Goal: Task Accomplishment & Management: Use online tool/utility

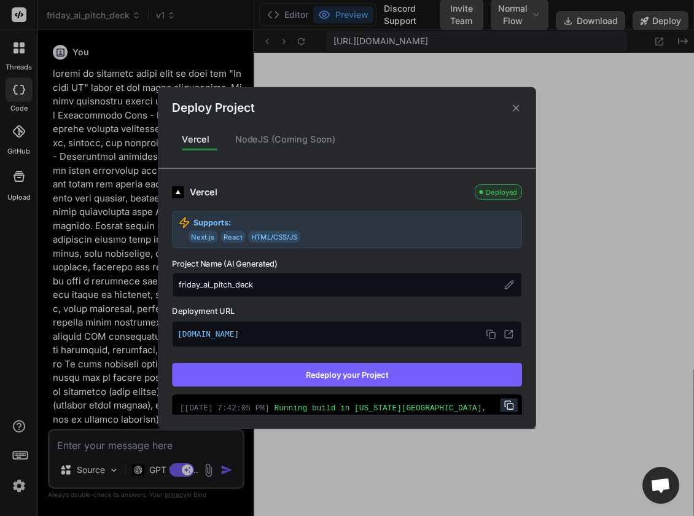
scroll to position [933, 0]
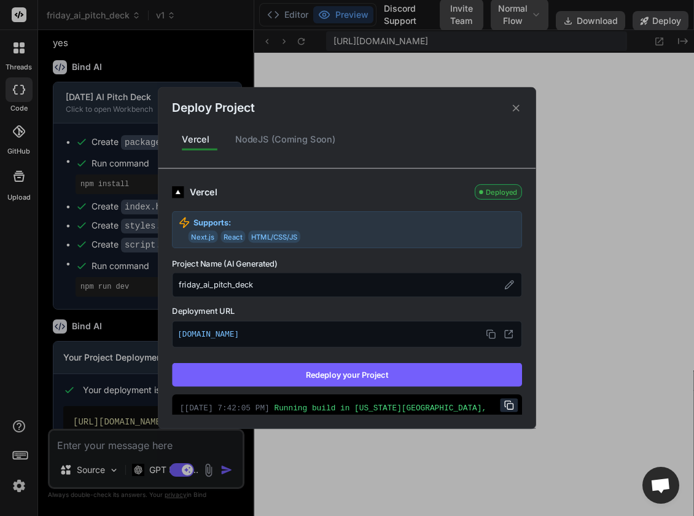
click at [518, 109] on icon at bounding box center [516, 107] width 7 height 7
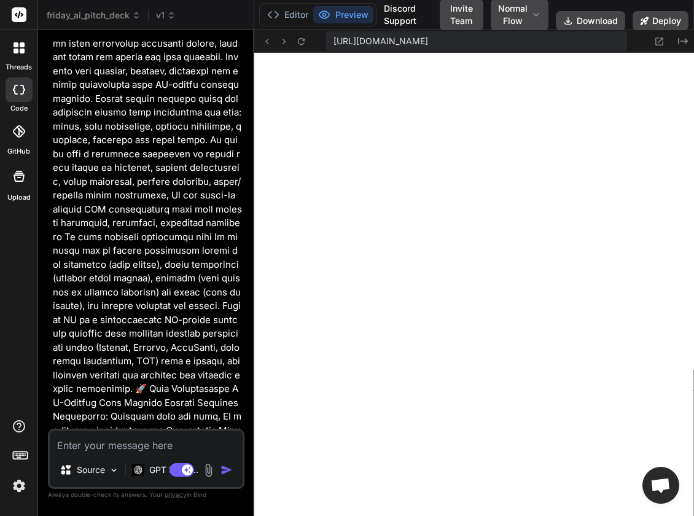
scroll to position [125, 0]
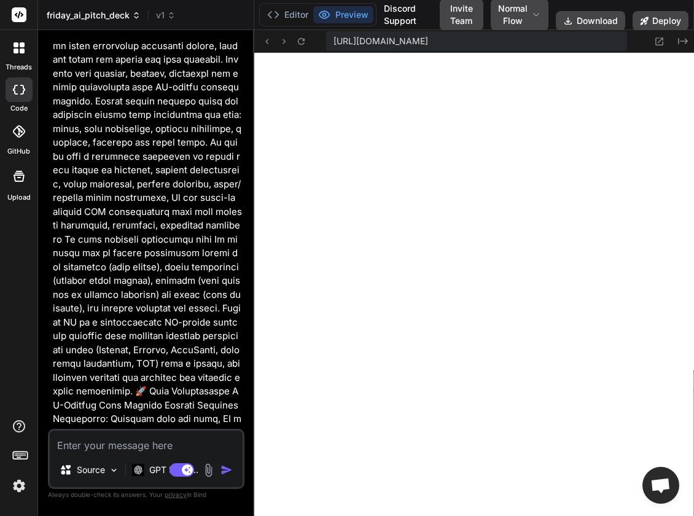
click at [120, 18] on span "friday_ai_pitch_deck" at bounding box center [94, 15] width 94 height 12
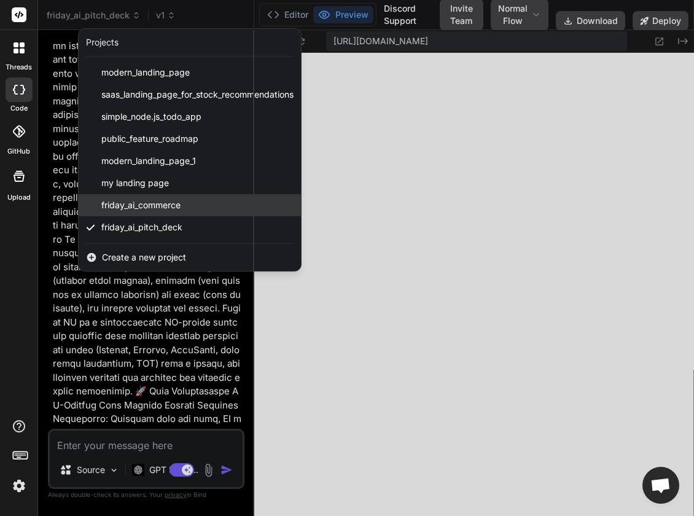
click at [120, 213] on div "friday_ai_commerce" at bounding box center [190, 205] width 222 height 22
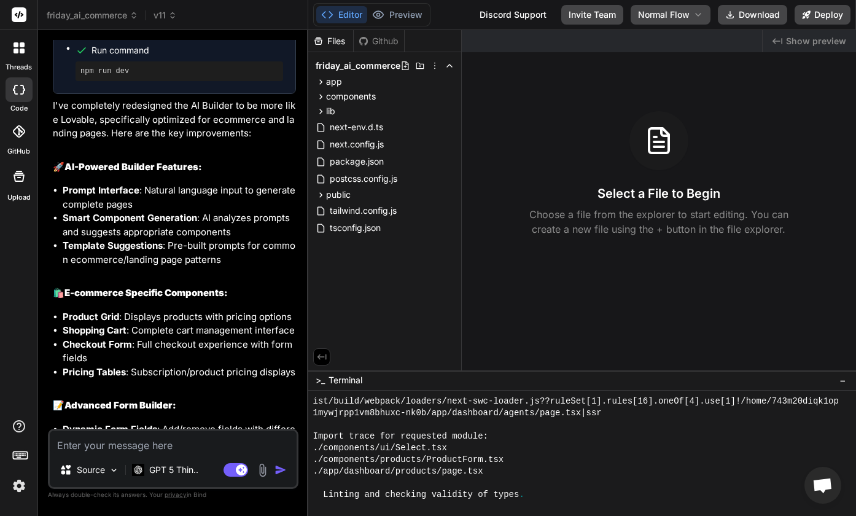
scroll to position [4713, 0]
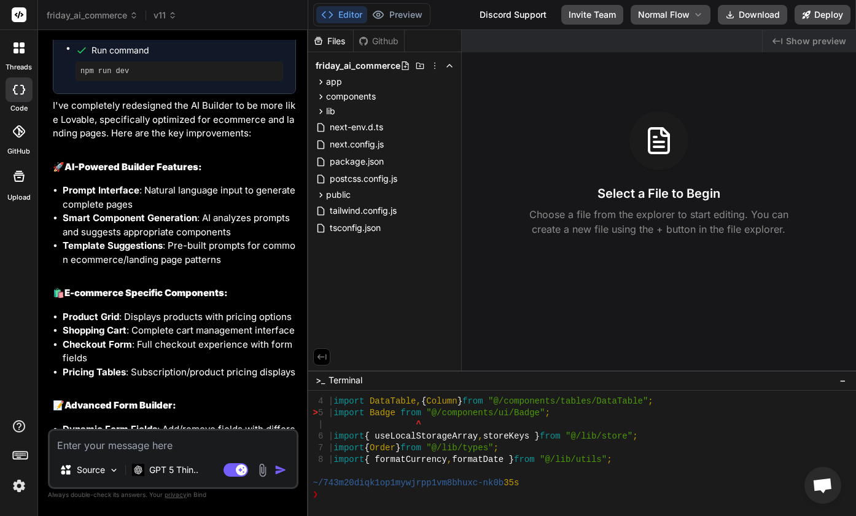
click at [18, 484] on img at bounding box center [19, 485] width 21 height 21
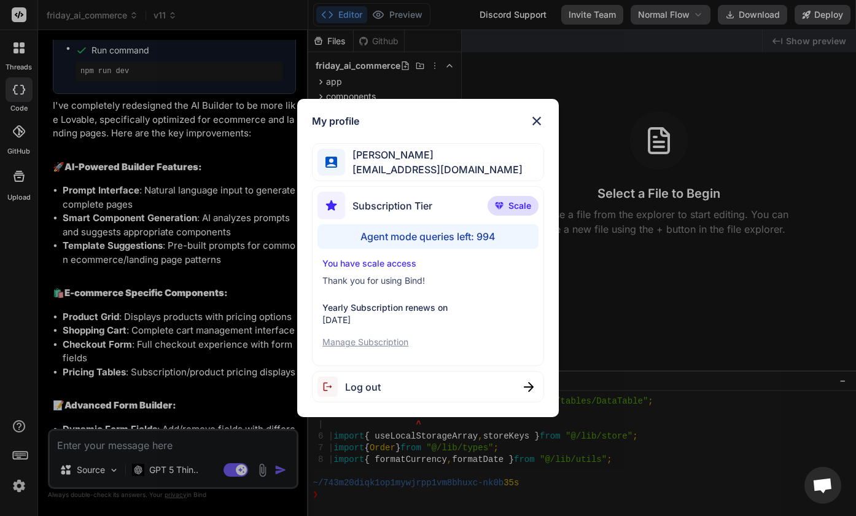
click at [364, 386] on span "Log out" at bounding box center [363, 387] width 36 height 15
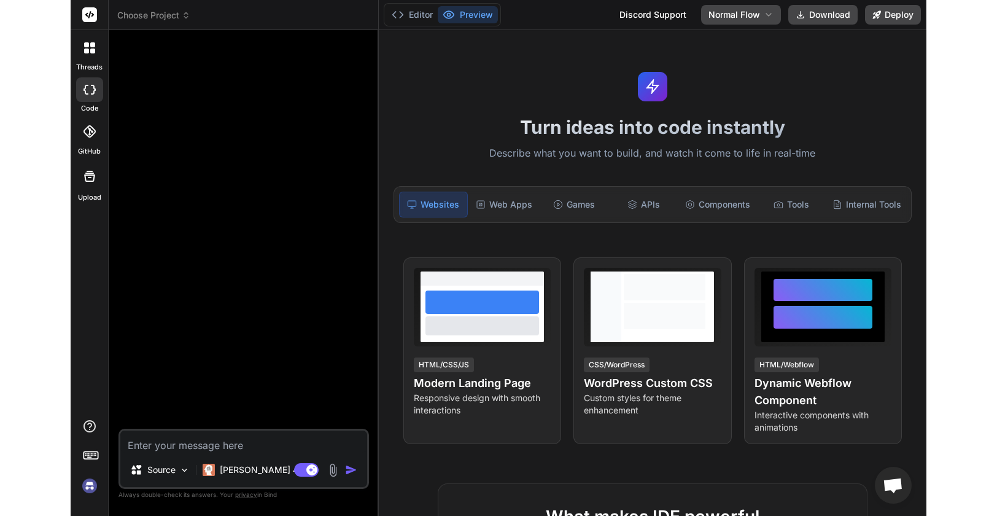
scroll to position [4760, 0]
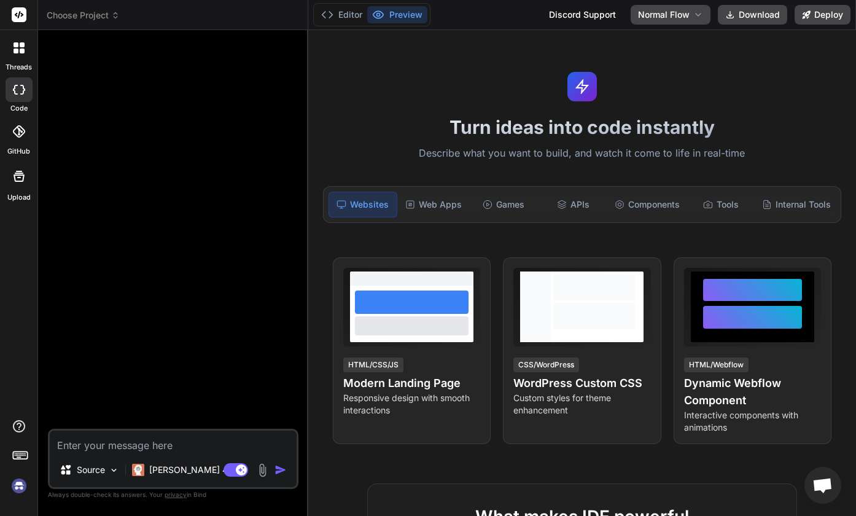
click at [15, 493] on img at bounding box center [19, 485] width 21 height 21
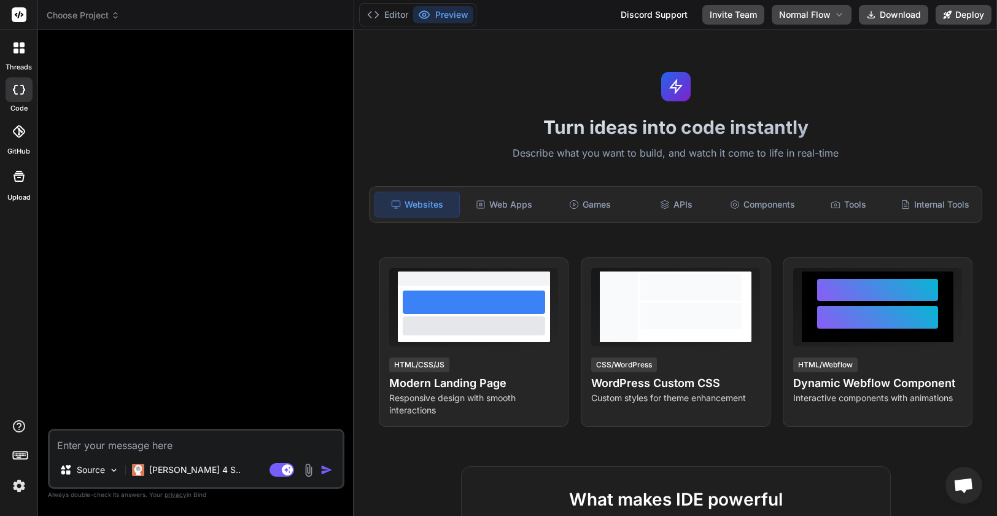
scroll to position [4573, 0]
click at [166, 462] on div "Claude 4 S.." at bounding box center [186, 470] width 119 height 25
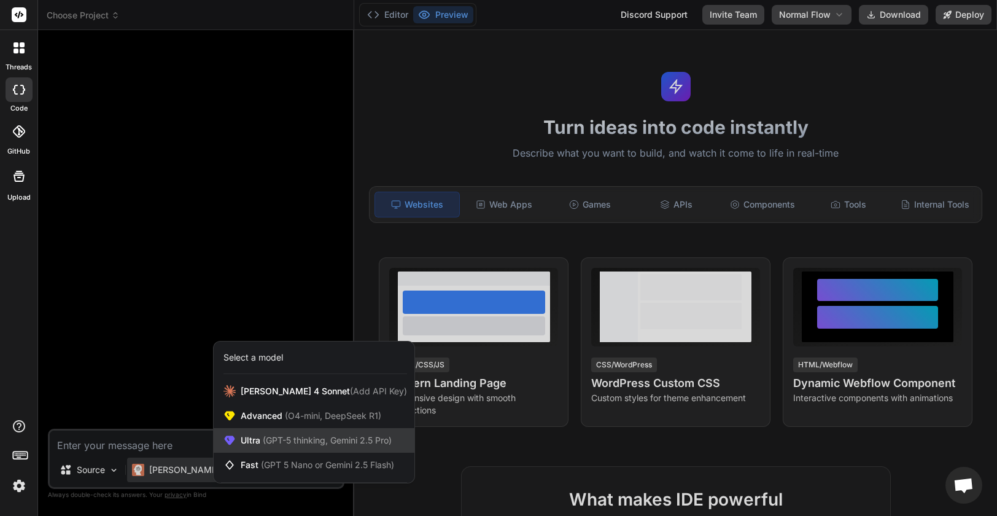
click at [265, 441] on span "(GPT-5 thinking, Gemini 2.5 Pro)" at bounding box center [325, 440] width 131 height 10
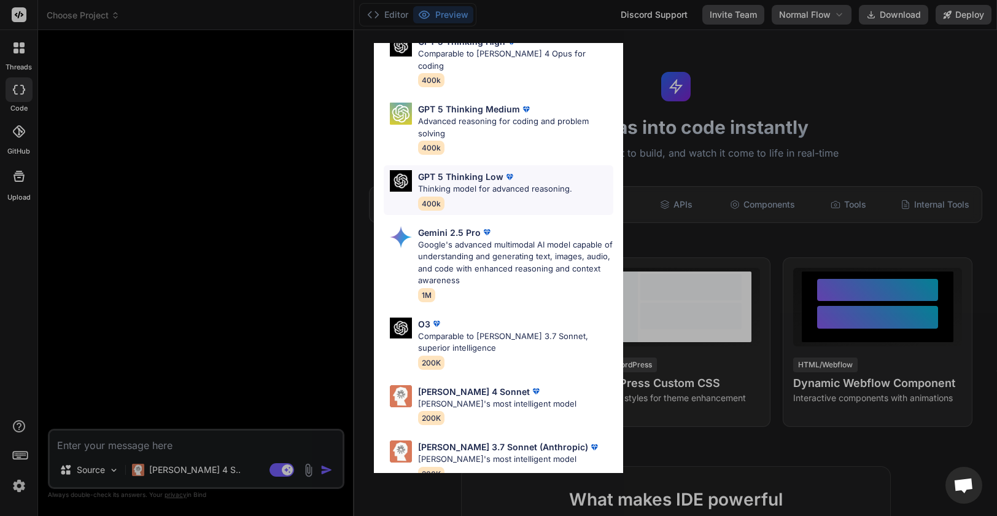
scroll to position [0, 0]
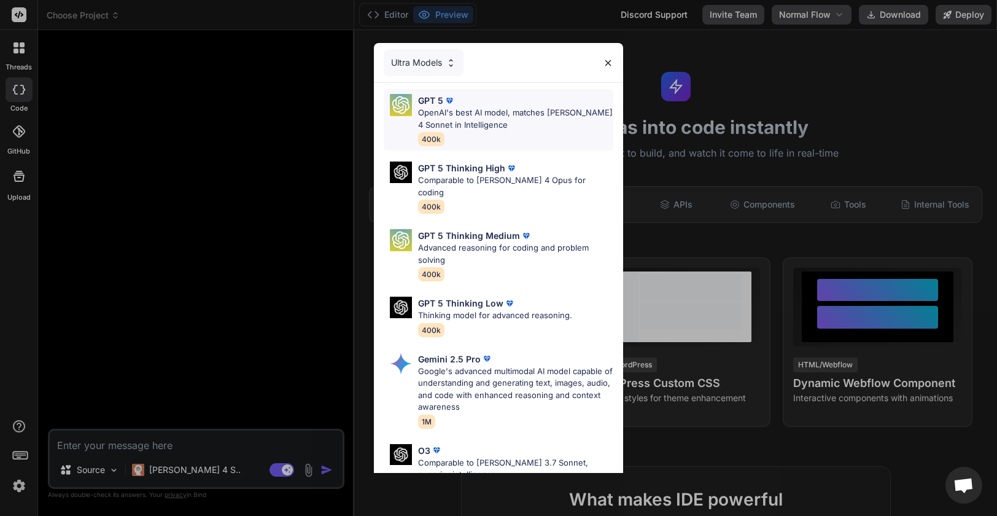
click at [506, 113] on p "OpenAI's best AI model, matches Claude 4 Sonnet in Intelligence" at bounding box center [515, 119] width 195 height 24
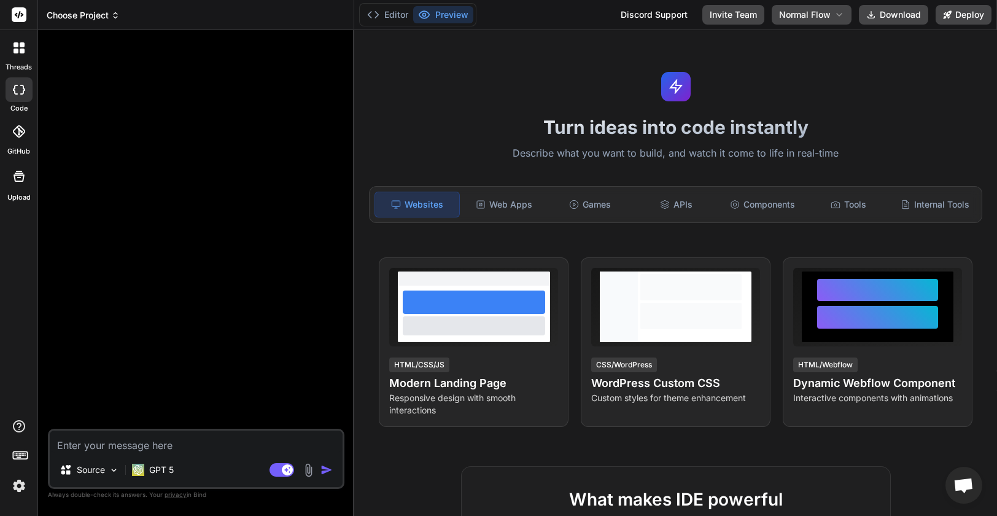
click at [103, 19] on span "Choose Project" at bounding box center [83, 15] width 73 height 12
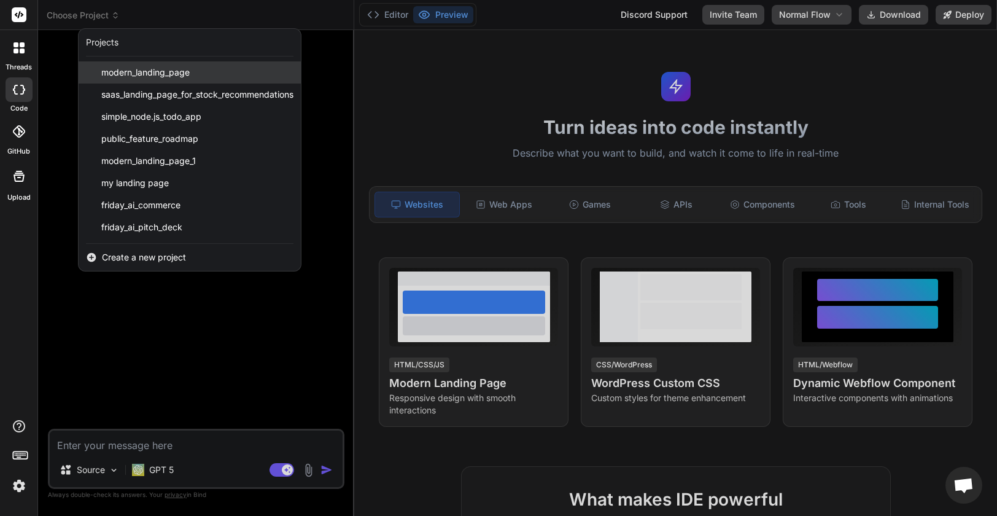
click at [132, 70] on span "modern_landing_page" at bounding box center [145, 72] width 88 height 12
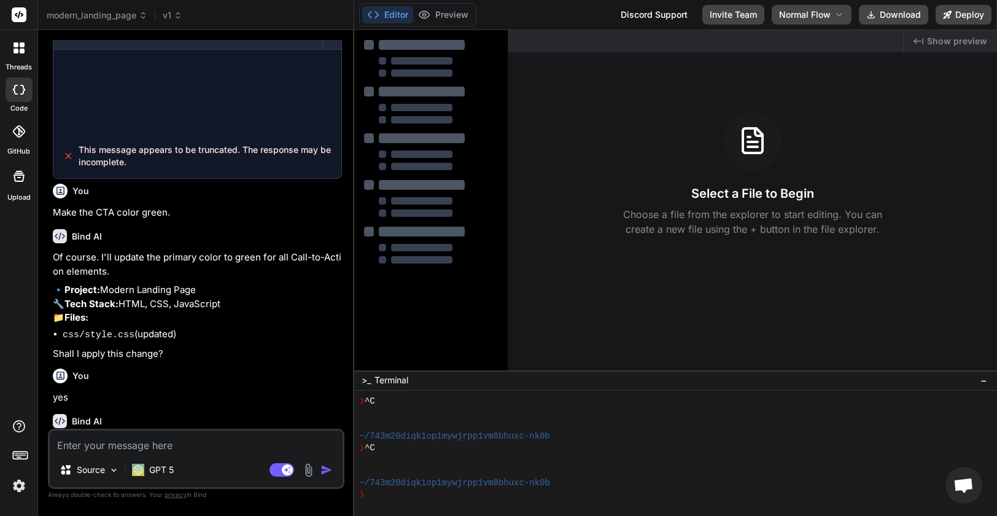
scroll to position [438, 0]
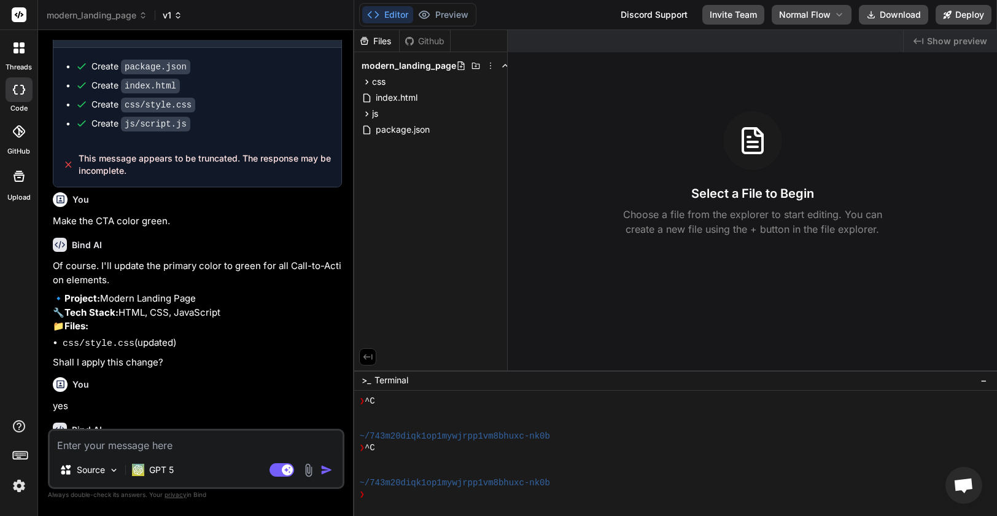
click at [173, 14] on span "v1" at bounding box center [173, 15] width 20 height 12
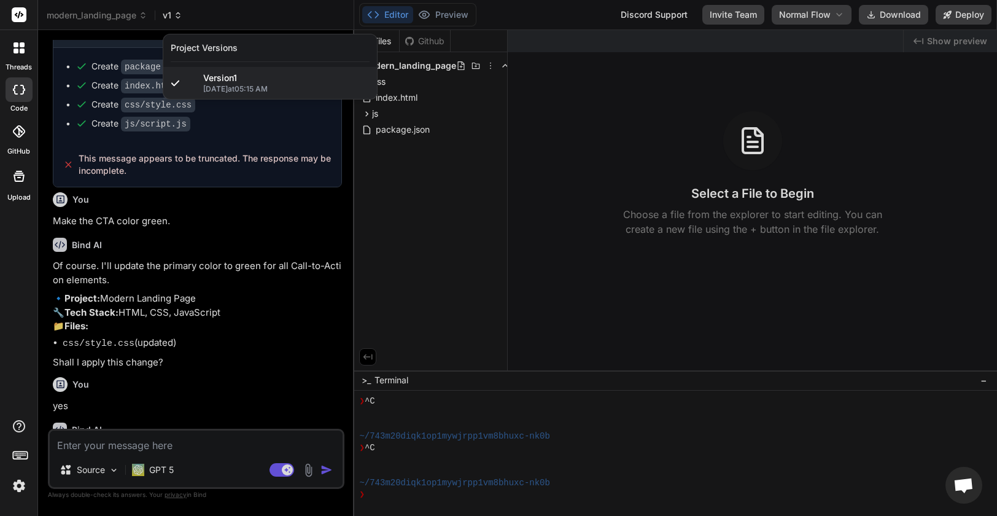
click at [173, 14] on div at bounding box center [498, 258] width 997 height 516
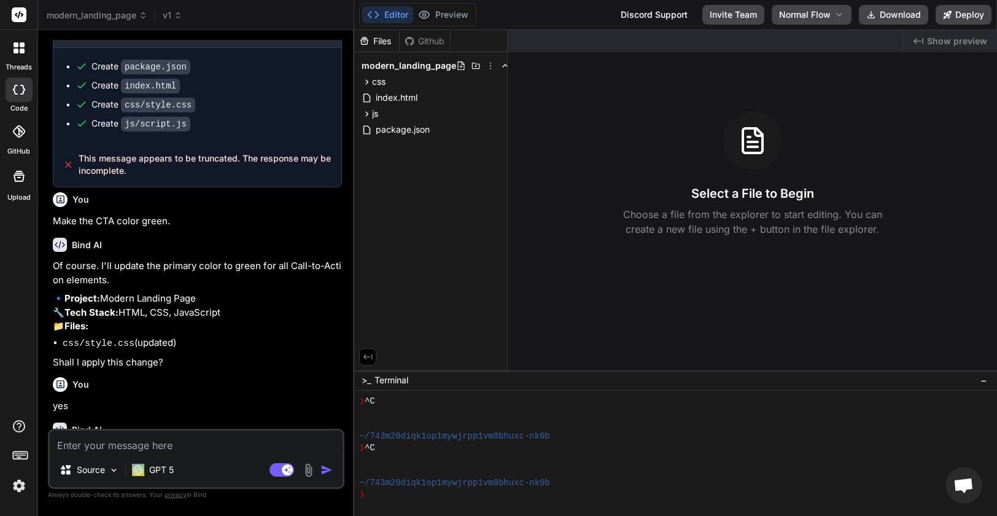
scroll to position [0, 0]
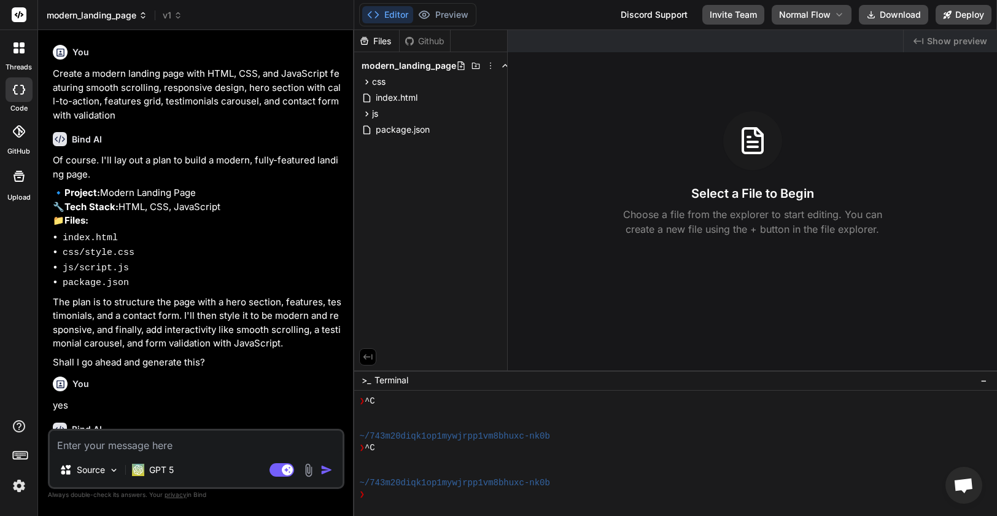
click at [114, 10] on span "modern_landing_page" at bounding box center [97, 15] width 101 height 12
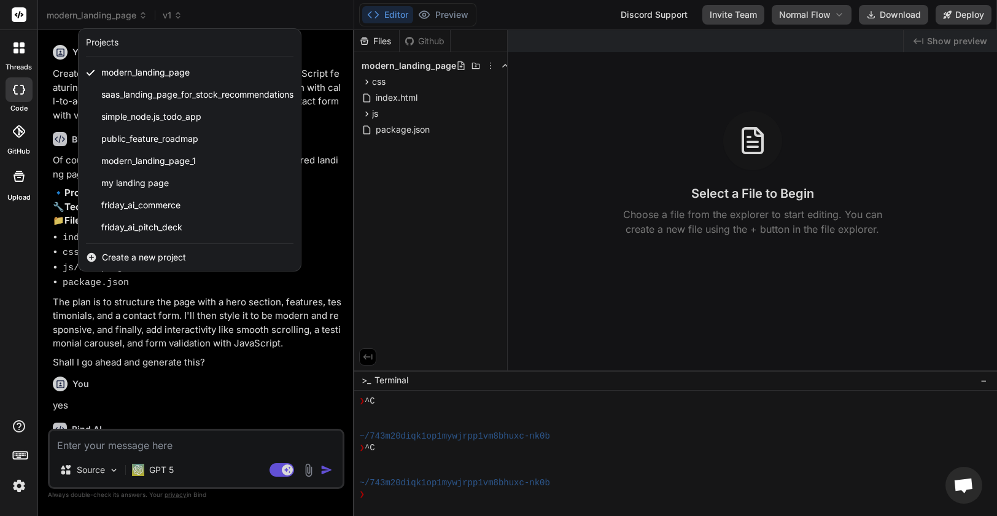
click at [163, 321] on div at bounding box center [498, 258] width 997 height 516
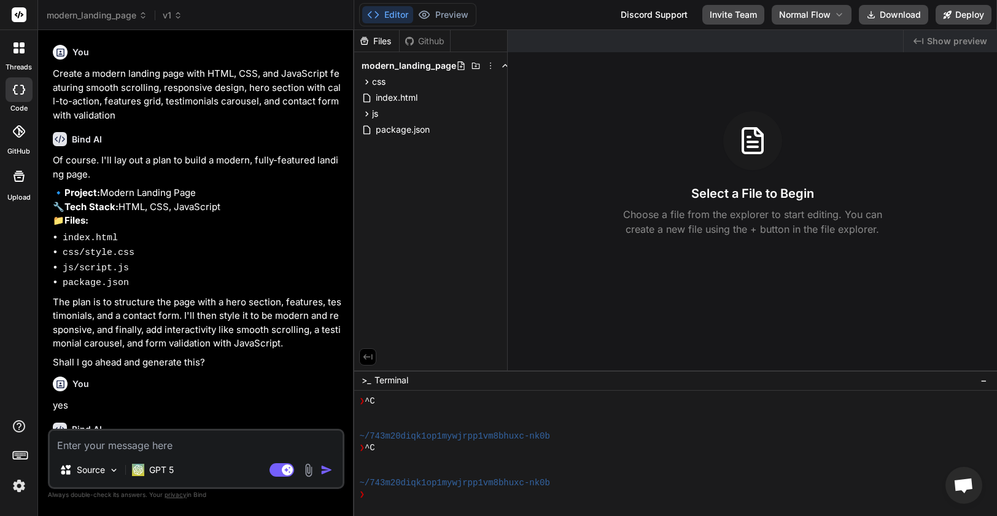
click at [19, 486] on img at bounding box center [19, 485] width 21 height 21
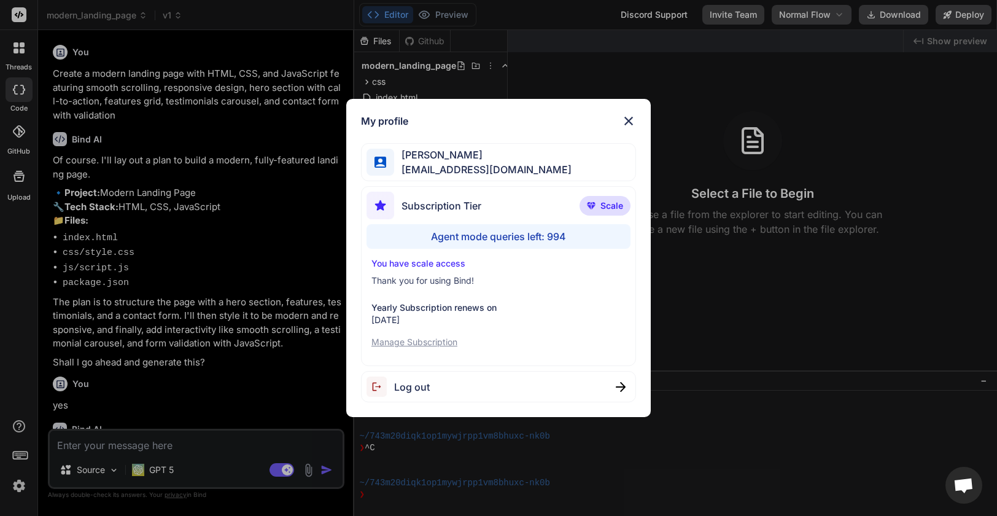
click at [428, 397] on div "Log out" at bounding box center [498, 386] width 275 height 31
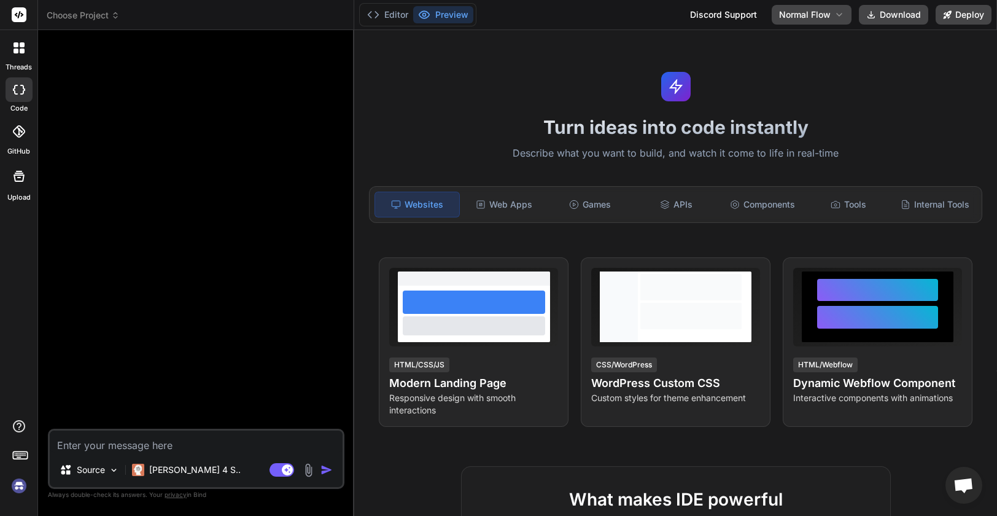
scroll to position [4667, 0]
click at [22, 481] on img at bounding box center [19, 485] width 21 height 21
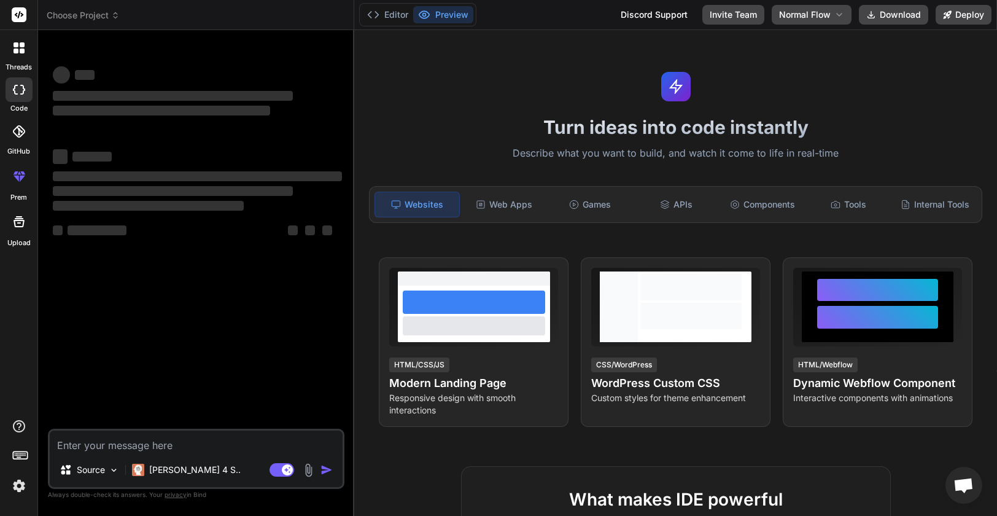
type textarea "x"
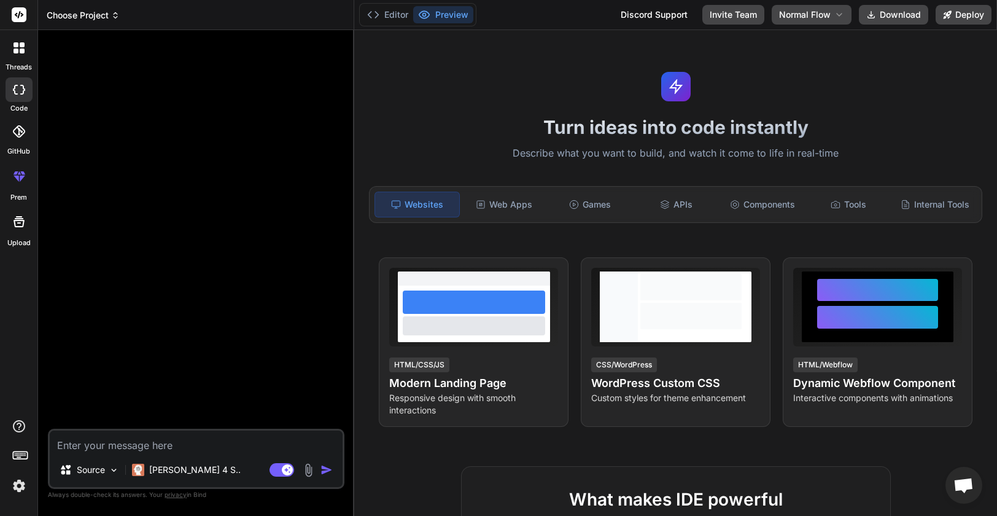
click at [98, 15] on span "Choose Project" at bounding box center [83, 15] width 73 height 12
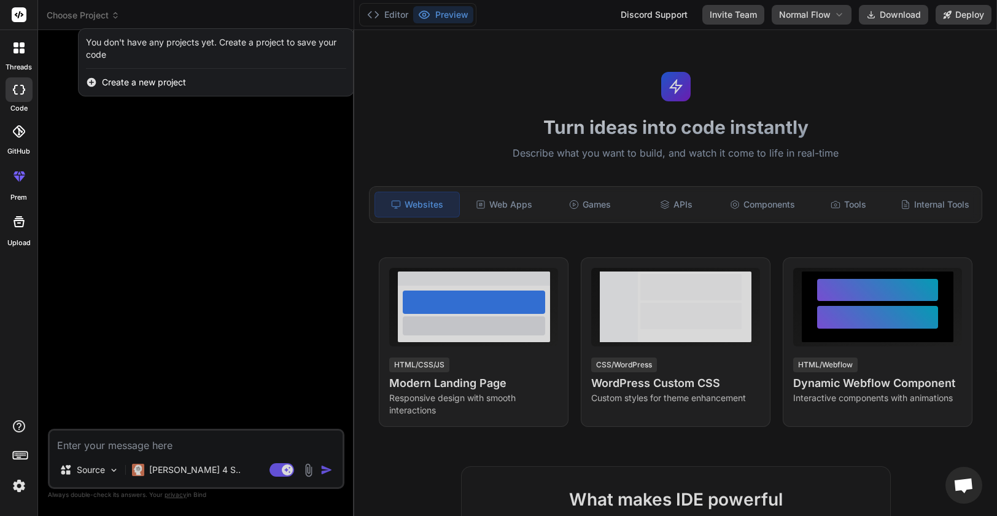
click at [110, 233] on div at bounding box center [498, 258] width 997 height 516
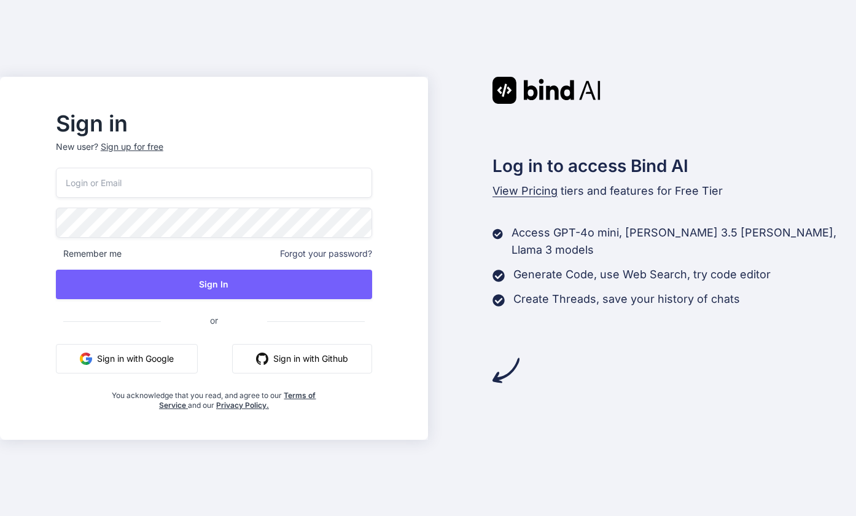
click at [179, 357] on button "Sign in with Google" at bounding box center [127, 358] width 142 height 29
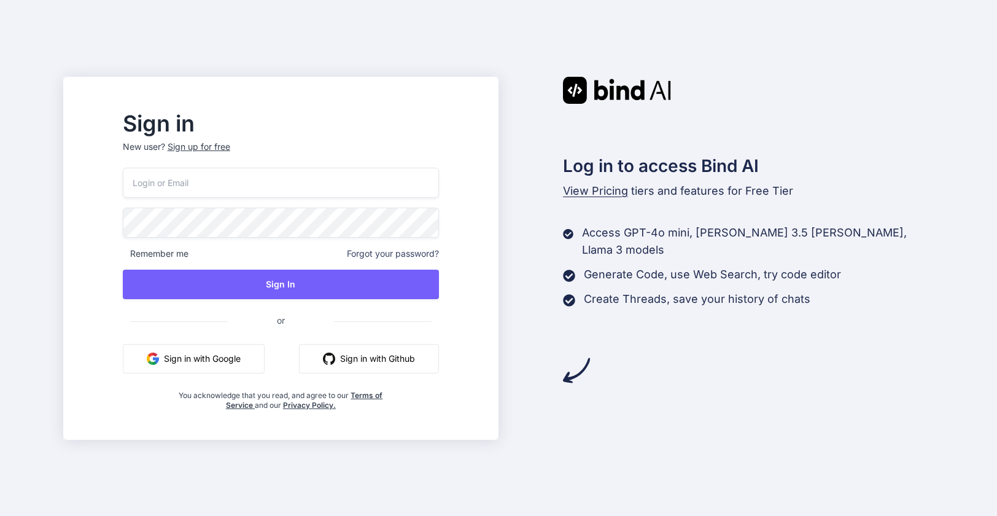
click at [254, 360] on button "Sign in with Google" at bounding box center [194, 358] width 142 height 29
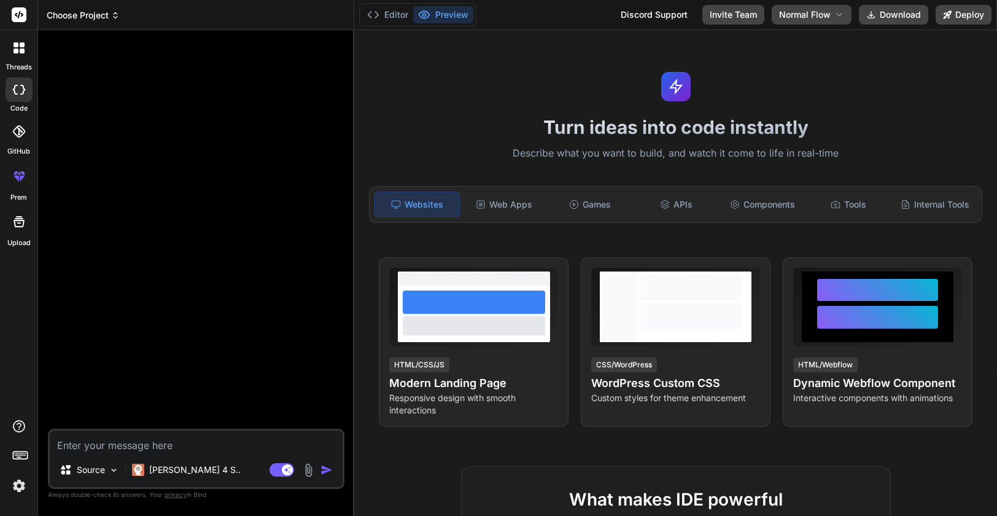
click at [109, 20] on span "Choose Project" at bounding box center [83, 15] width 73 height 12
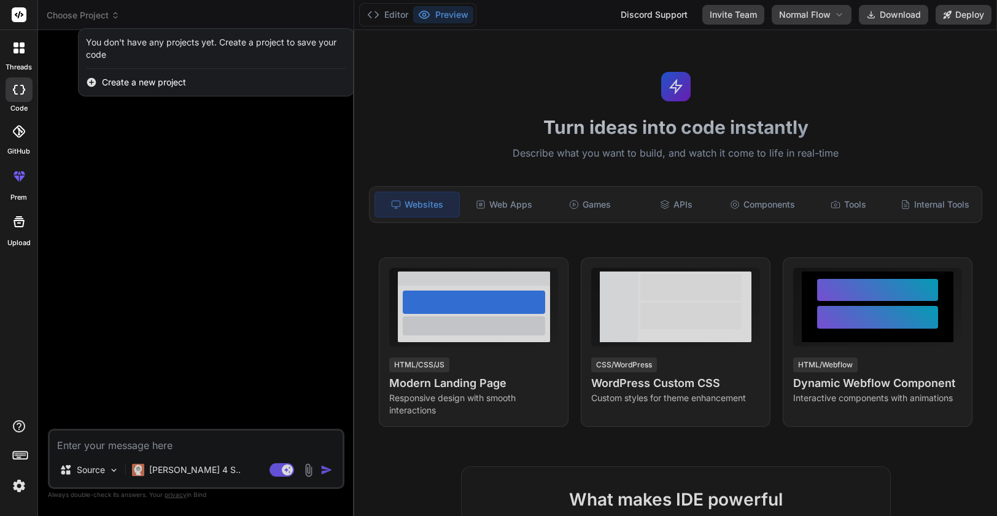
click at [92, 236] on div at bounding box center [498, 258] width 997 height 516
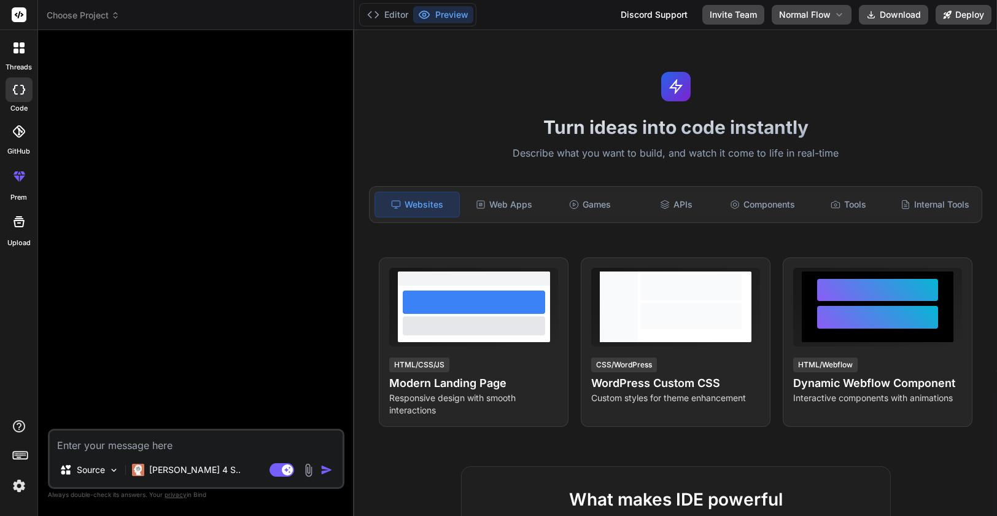
click at [25, 40] on div at bounding box center [19, 48] width 26 height 26
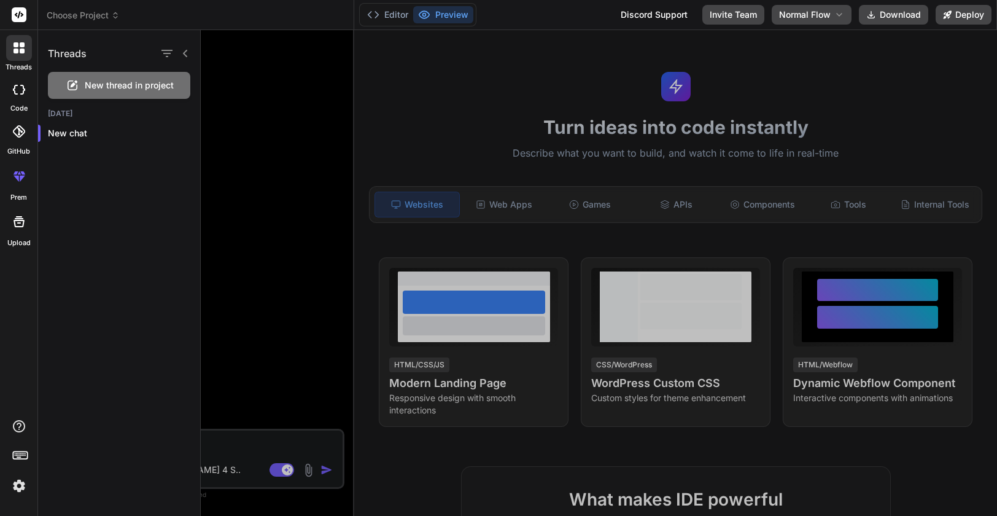
click at [21, 481] on img at bounding box center [19, 485] width 21 height 21
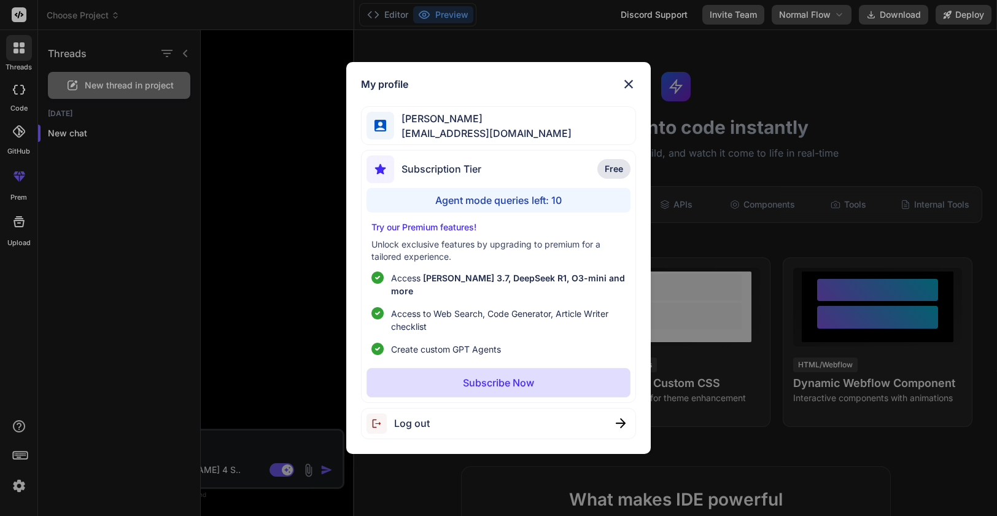
click at [267, 289] on div "My profile John Zakma johnzakma@gmail.com Subscription Tier Free Agent mode que…" at bounding box center [498, 258] width 997 height 516
type textarea "x"
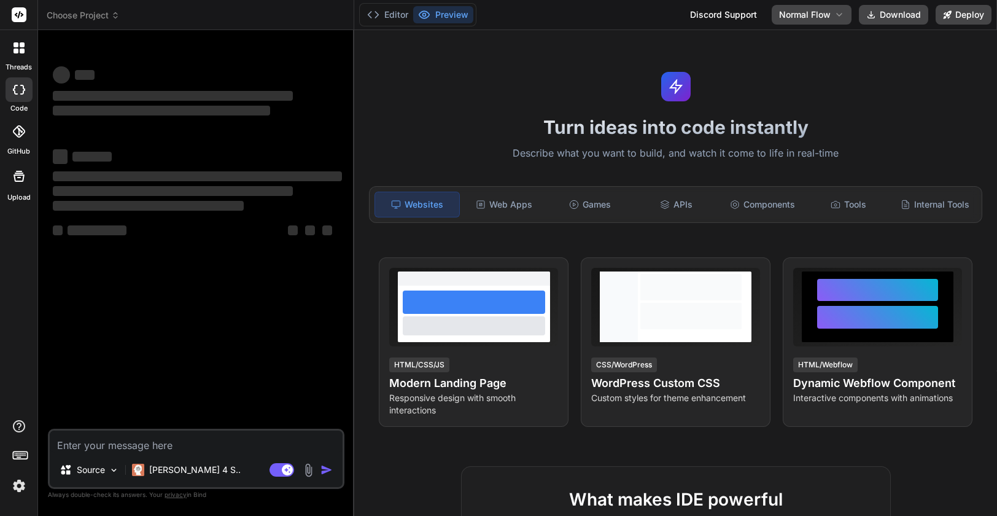
click at [22, 486] on img at bounding box center [19, 485] width 21 height 21
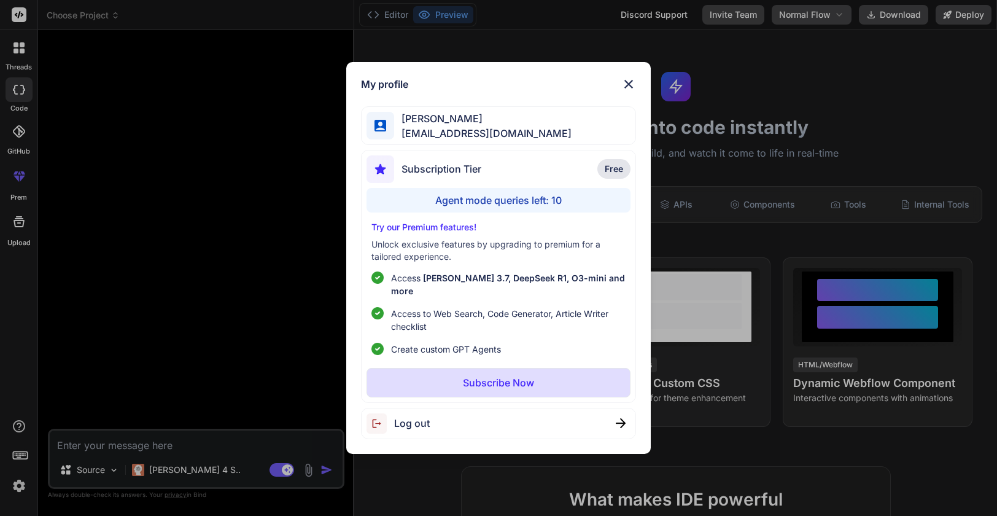
click at [105, 335] on div "My profile [PERSON_NAME] [PERSON_NAME][EMAIL_ADDRESS][DOMAIN_NAME] Subscription…" at bounding box center [498, 258] width 997 height 516
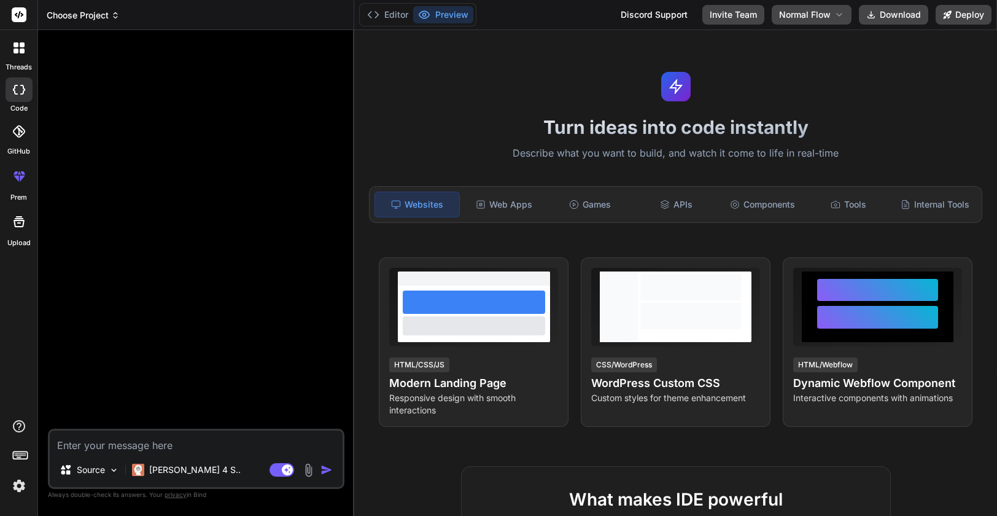
click at [107, 16] on span "Choose Project" at bounding box center [83, 15] width 73 height 12
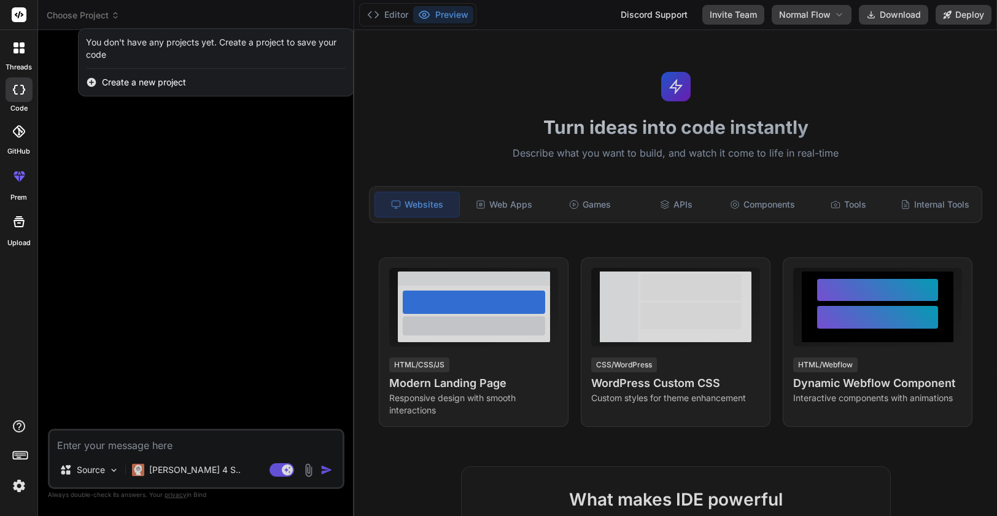
click at [125, 222] on div at bounding box center [498, 258] width 997 height 516
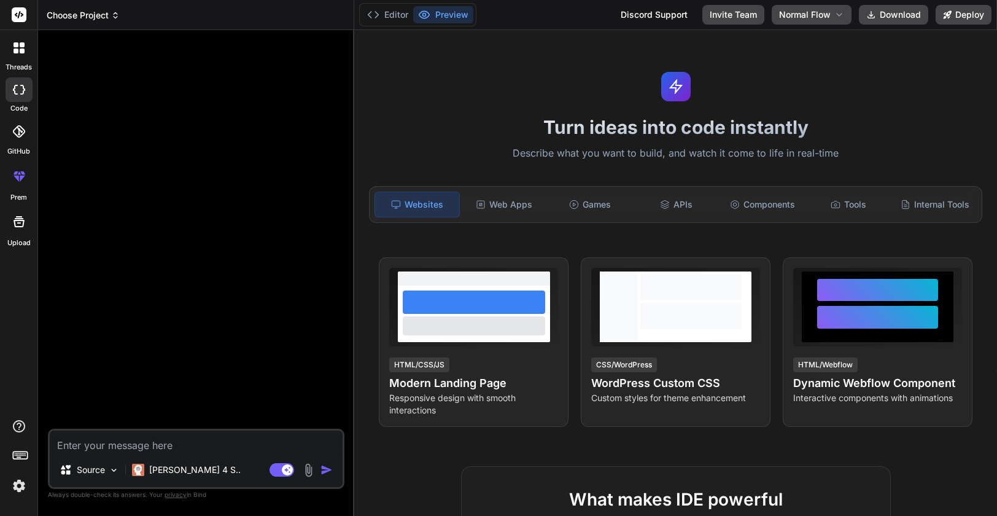
click at [108, 15] on span "Choose Project" at bounding box center [83, 15] width 73 height 12
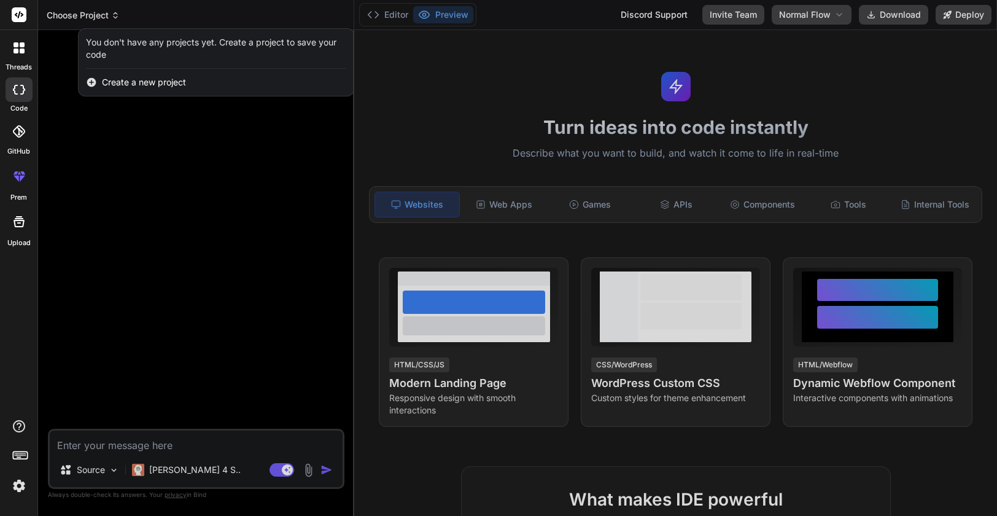
click at [108, 15] on div at bounding box center [498, 258] width 997 height 516
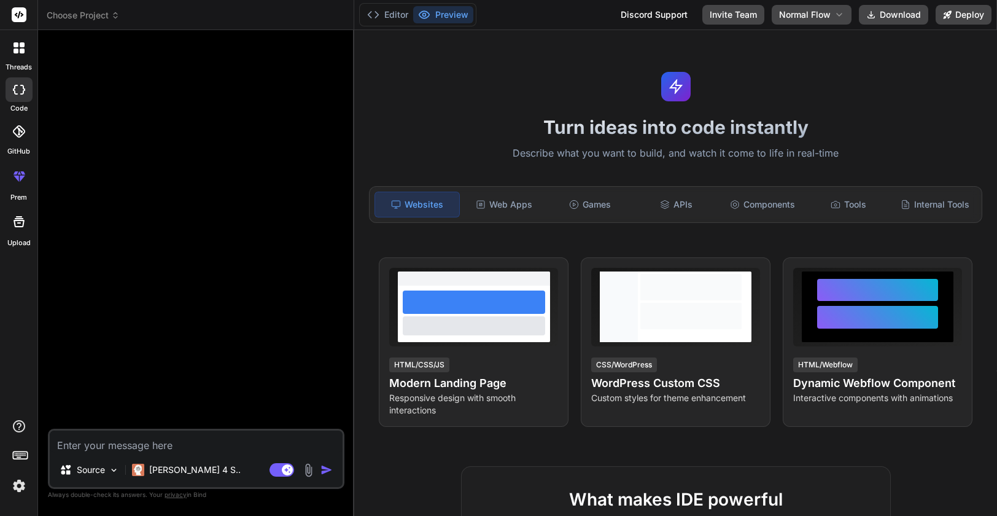
click at [15, 491] on img at bounding box center [19, 485] width 21 height 21
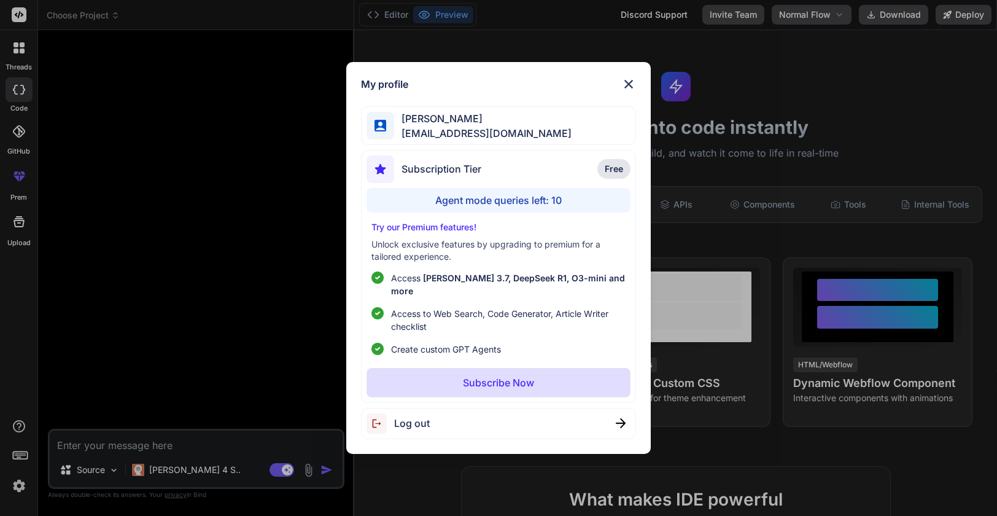
click at [411, 424] on div "Log out" at bounding box center [398, 423] width 63 height 20
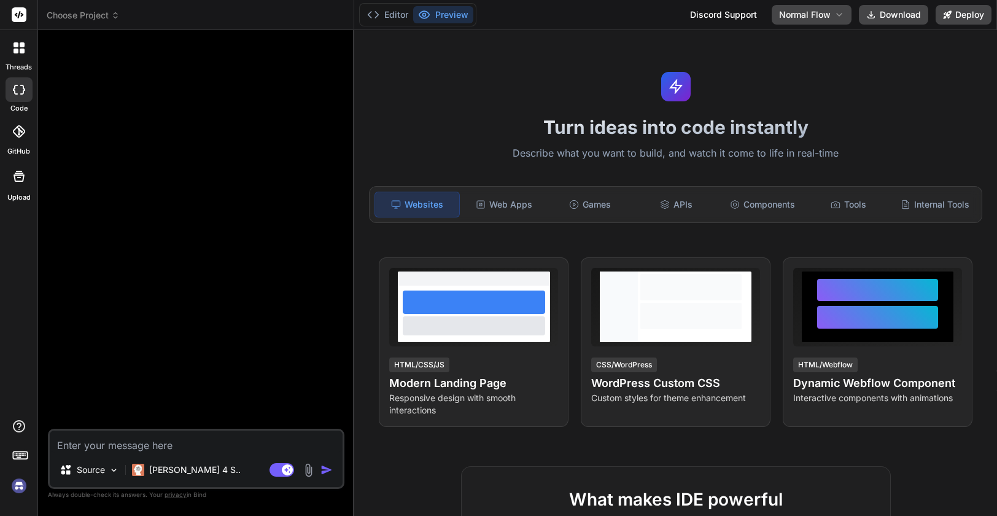
click at [15, 487] on img at bounding box center [19, 485] width 21 height 21
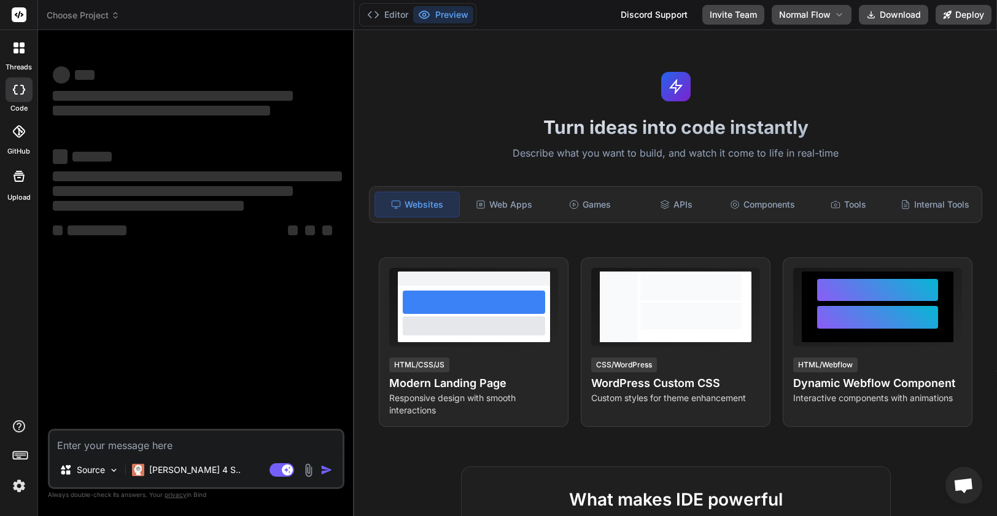
type textarea "x"
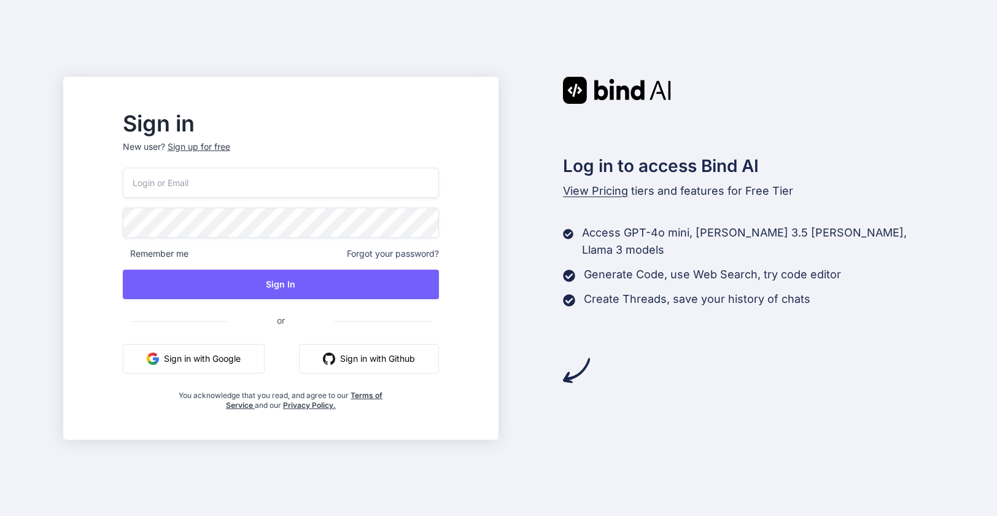
click at [211, 361] on button "Sign in with Google" at bounding box center [194, 358] width 142 height 29
